Goal: Information Seeking & Learning: Learn about a topic

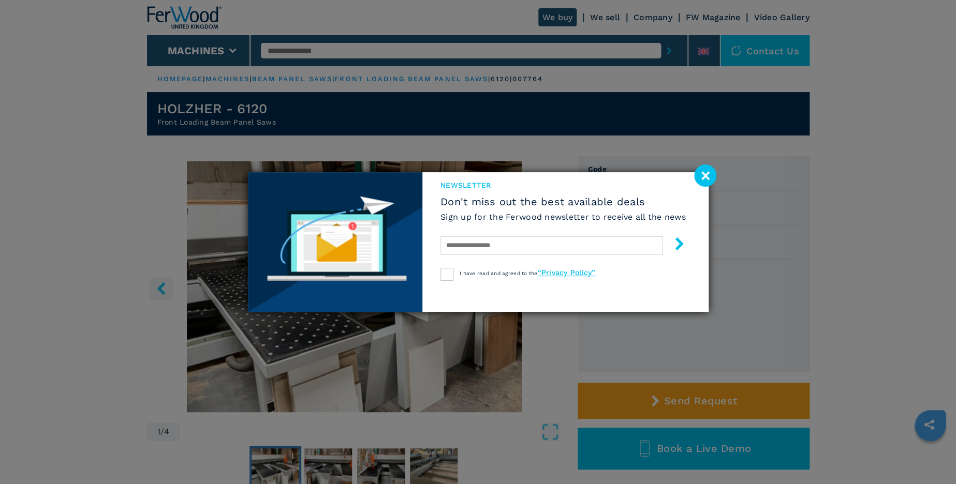
click at [708, 174] on image at bounding box center [705, 176] width 22 height 22
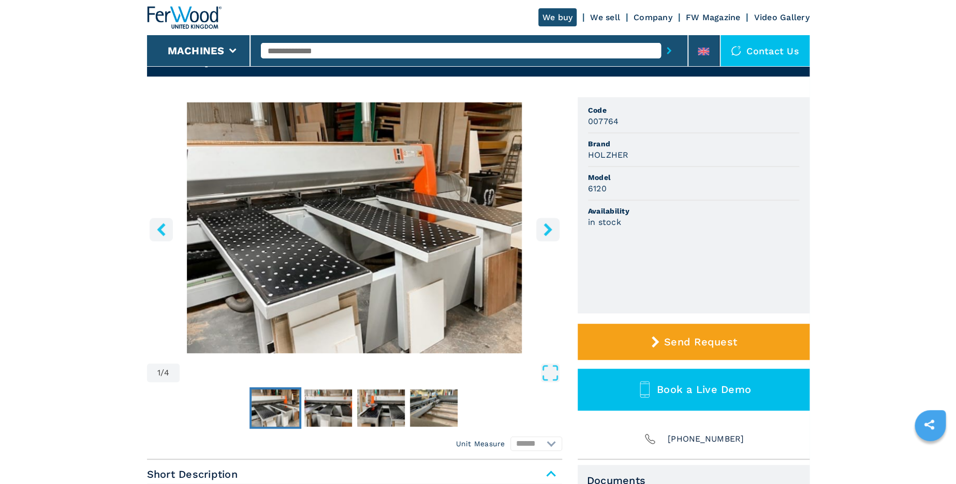
scroll to position [151, 0]
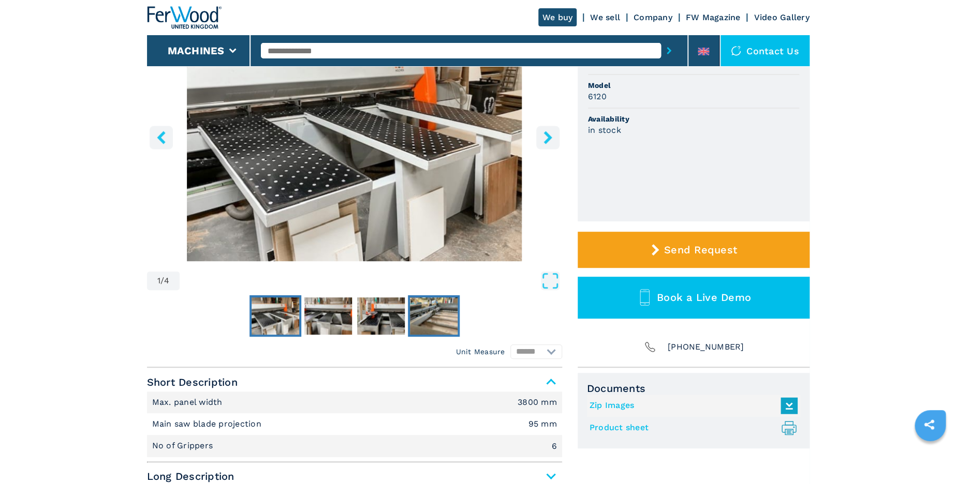
click at [431, 315] on img "Go to Slide 4" at bounding box center [434, 316] width 48 height 37
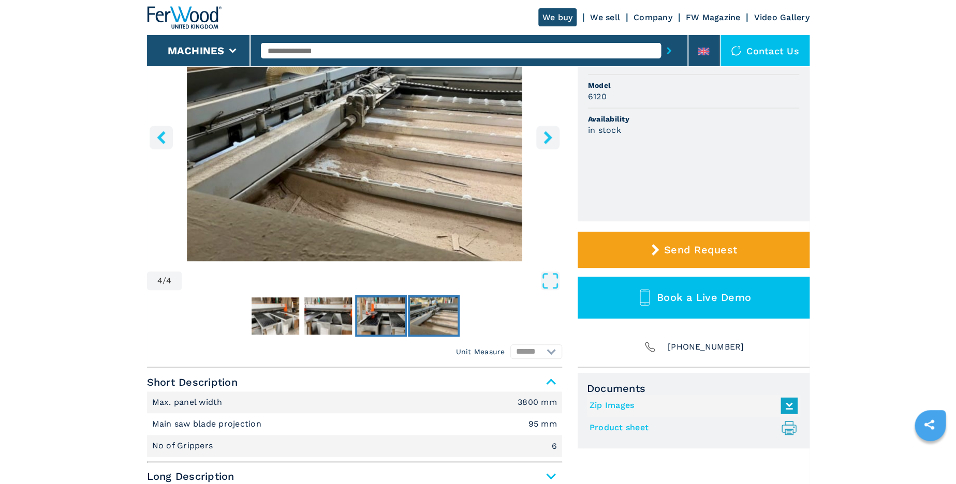
click at [390, 316] on img "Go to Slide 3" at bounding box center [381, 316] width 48 height 37
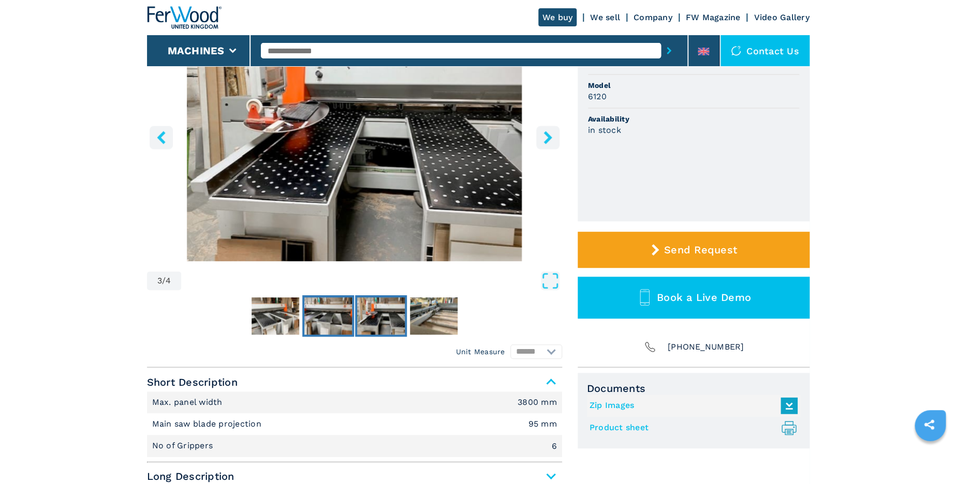
click at [349, 316] on img "Go to Slide 2" at bounding box center [328, 316] width 48 height 37
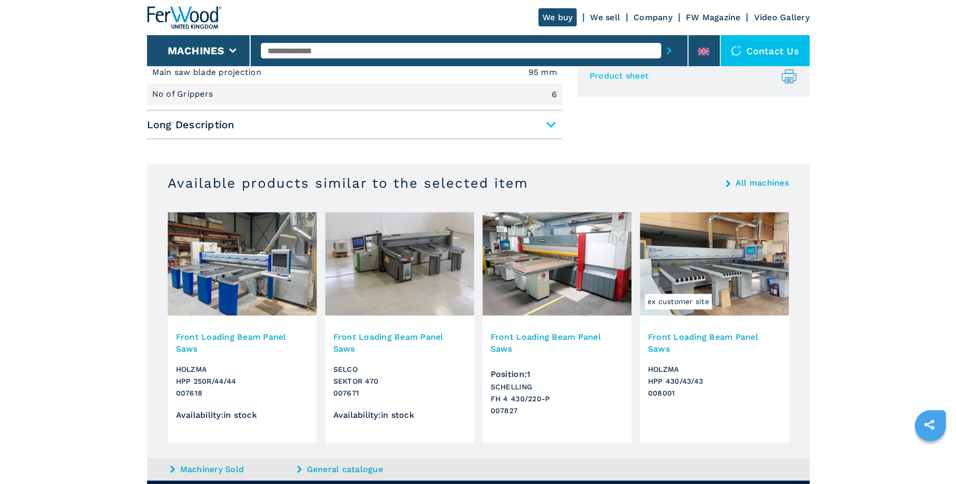
scroll to position [504, 0]
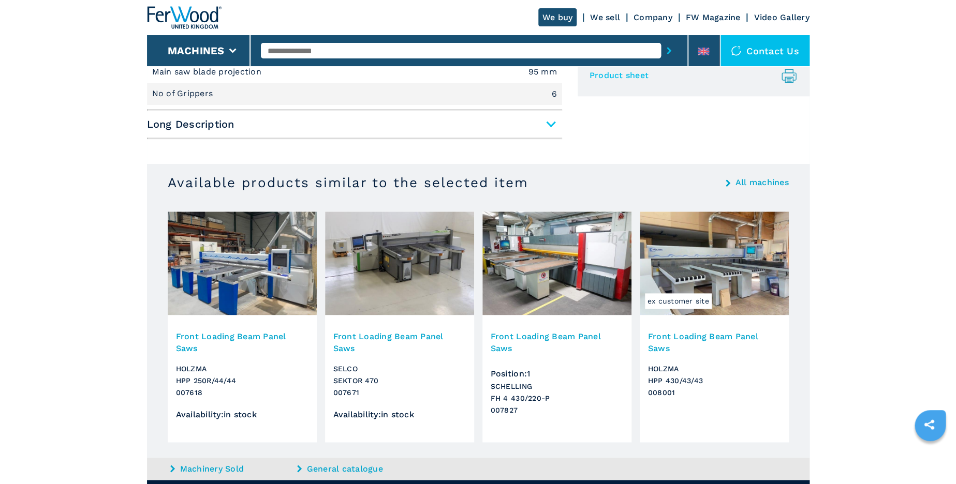
click at [391, 273] on img at bounding box center [399, 264] width 149 height 104
click at [377, 335] on h3 "Front Loading Beam Panel Saws" at bounding box center [399, 343] width 132 height 24
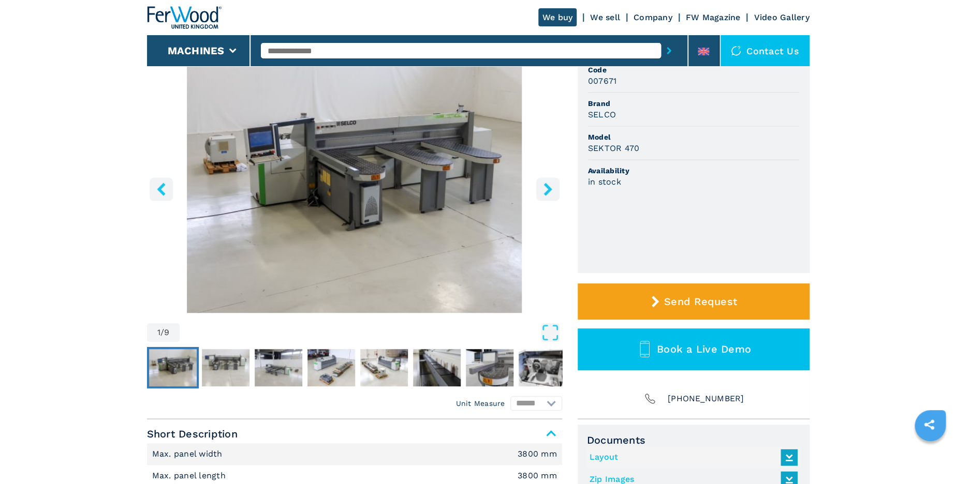
scroll to position [100, 0]
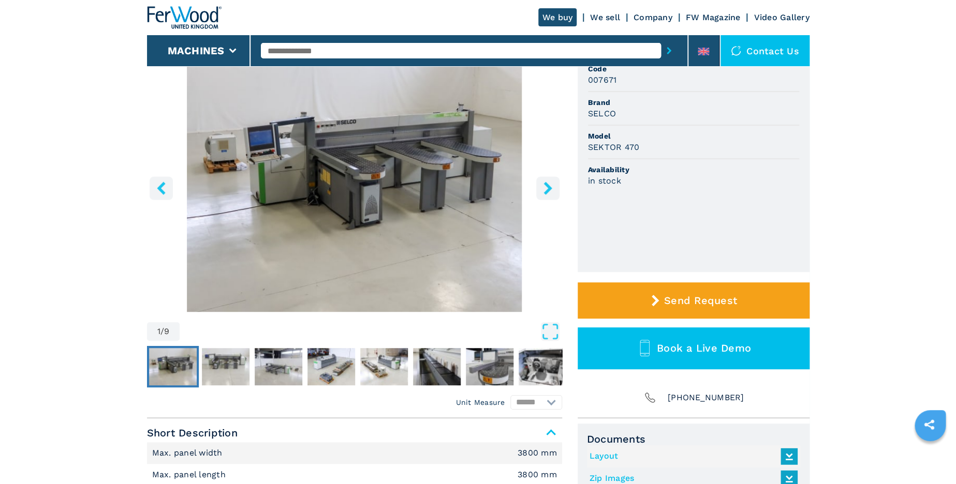
click at [169, 369] on img "Go to Slide 1" at bounding box center [173, 366] width 48 height 37
click at [219, 366] on img "Go to Slide 2" at bounding box center [226, 366] width 48 height 37
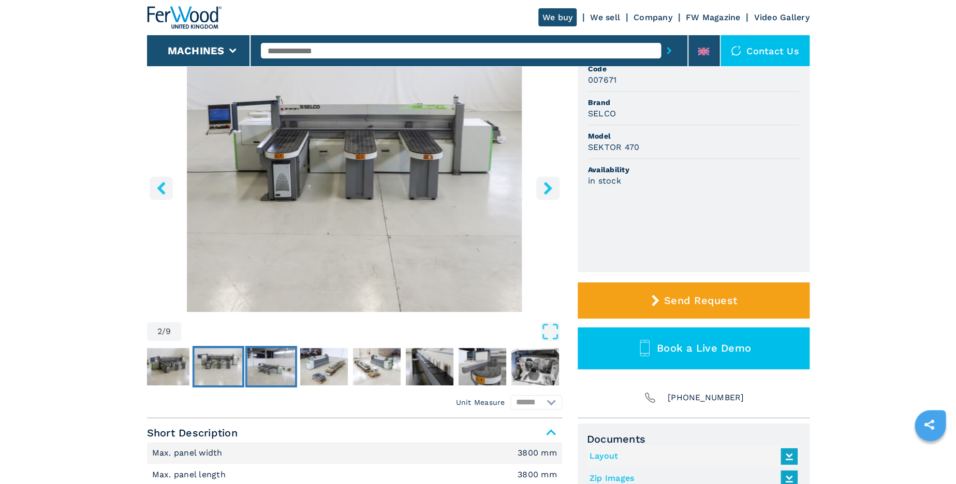
click at [271, 373] on img "Go to Slide 3" at bounding box center [271, 366] width 48 height 37
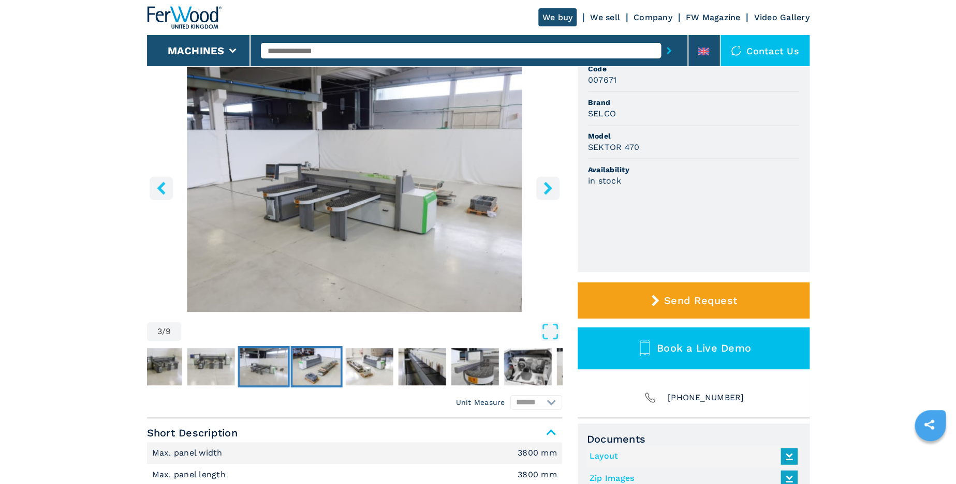
click at [312, 377] on img "Go to Slide 4" at bounding box center [316, 366] width 48 height 37
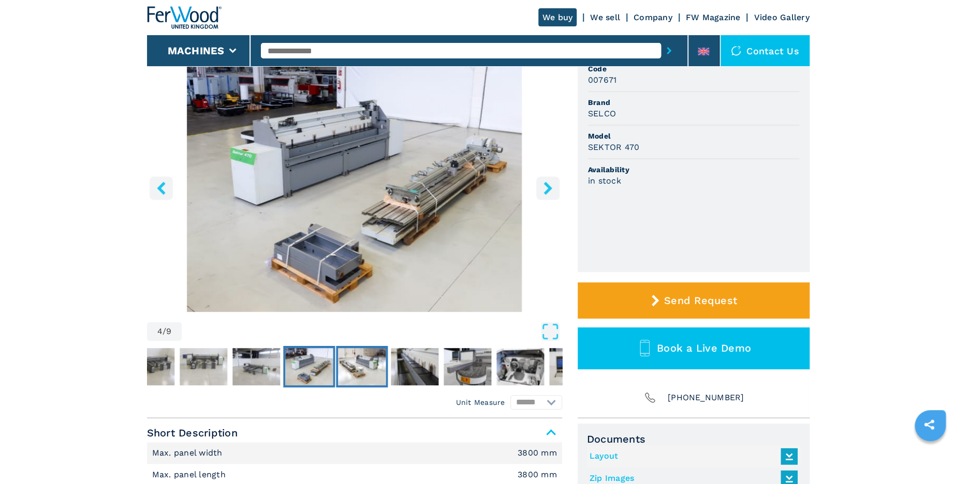
click at [360, 384] on img "Go to Slide 5" at bounding box center [362, 366] width 48 height 37
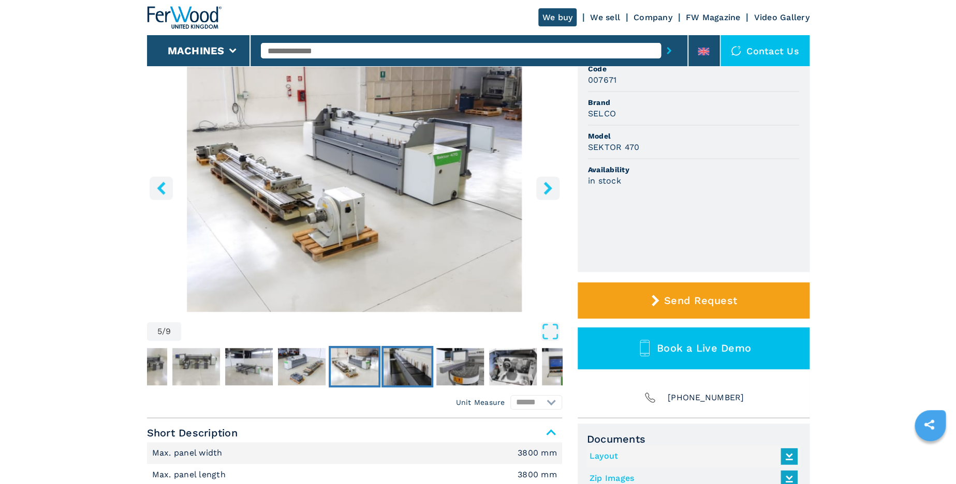
click at [405, 379] on img "Go to Slide 6" at bounding box center [408, 366] width 48 height 37
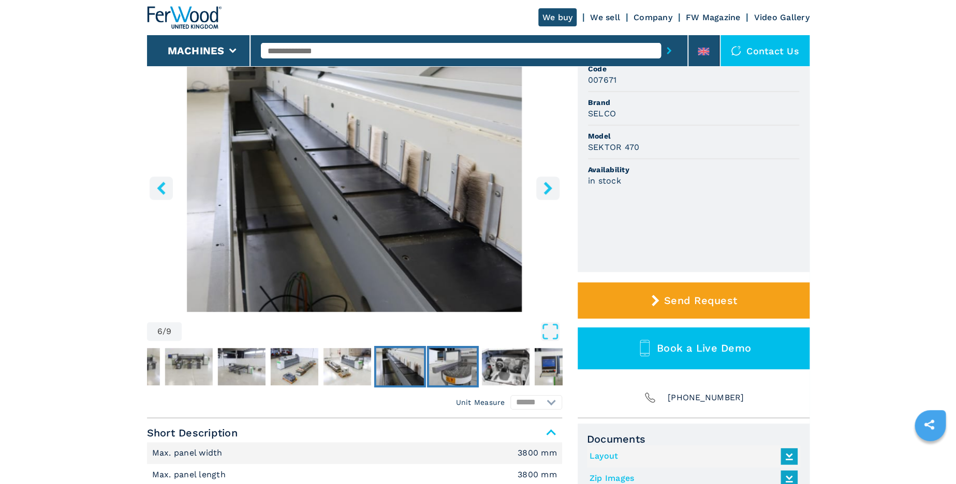
click at [444, 376] on img "Go to Slide 7" at bounding box center [453, 366] width 48 height 37
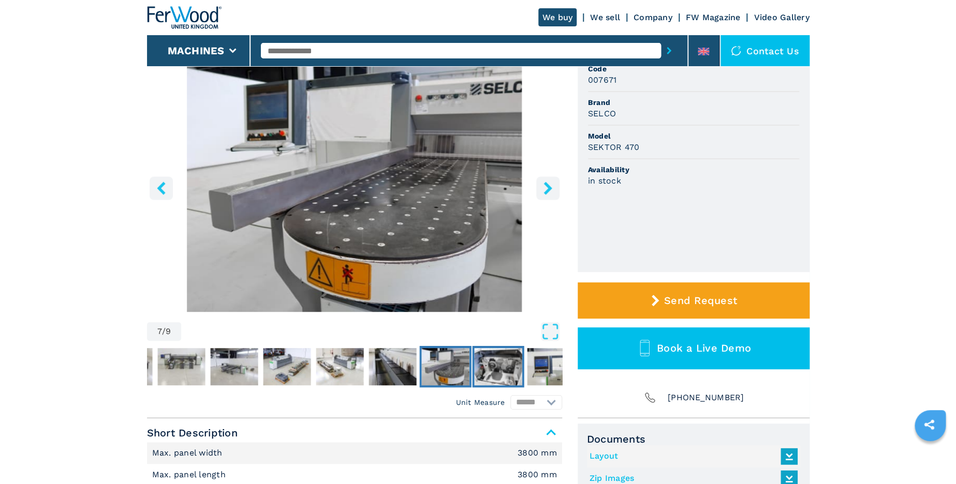
click at [492, 370] on img "Go to Slide 8" at bounding box center [498, 366] width 48 height 37
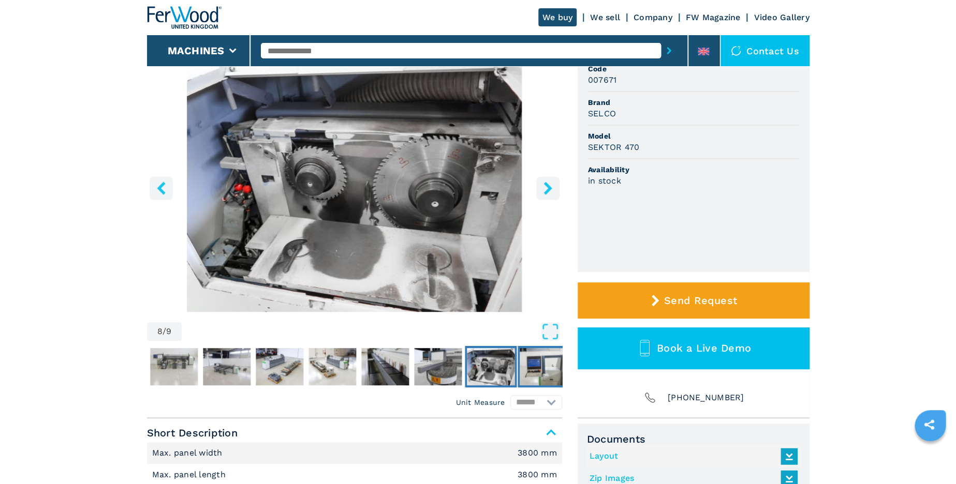
click at [528, 364] on img "Go to Slide 9" at bounding box center [544, 366] width 48 height 37
